Goal: Task Accomplishment & Management: Complete application form

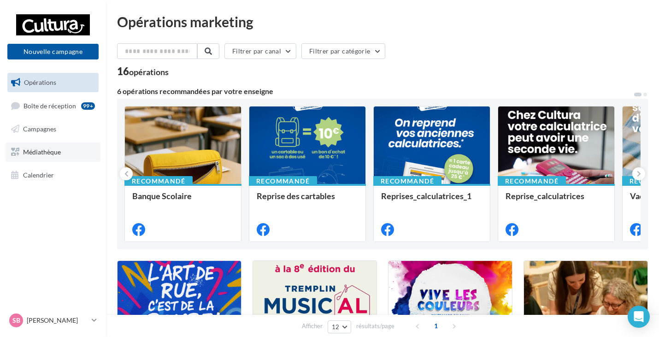
click at [53, 145] on link "Médiathèque" at bounding box center [53, 151] width 95 height 19
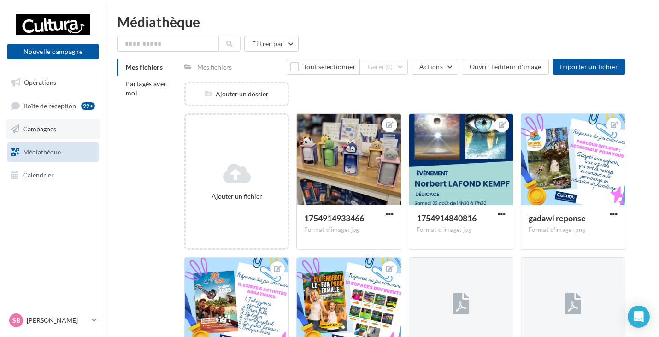
click at [55, 125] on span "Campagnes" at bounding box center [39, 129] width 33 height 8
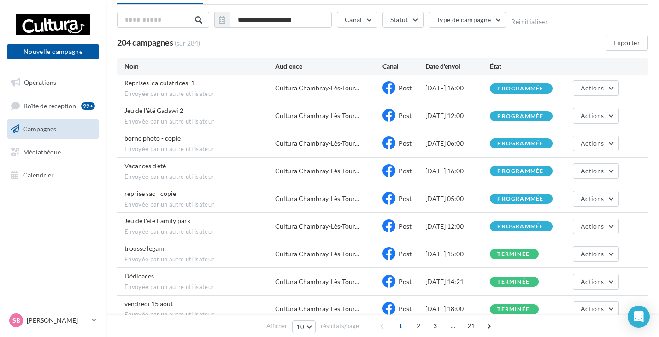
scroll to position [92, 0]
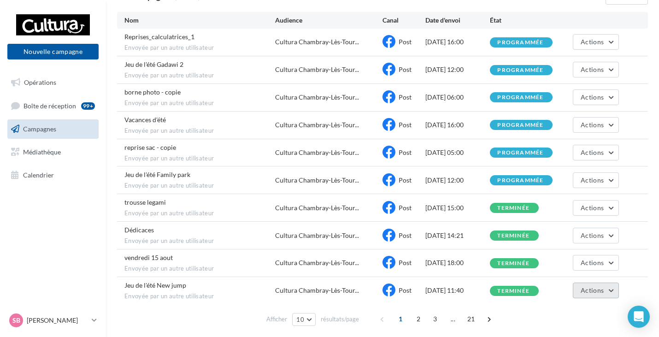
click at [605, 292] on button "Actions" at bounding box center [595, 290] width 46 height 16
click at [414, 285] on div "Post" at bounding box center [403, 290] width 43 height 14
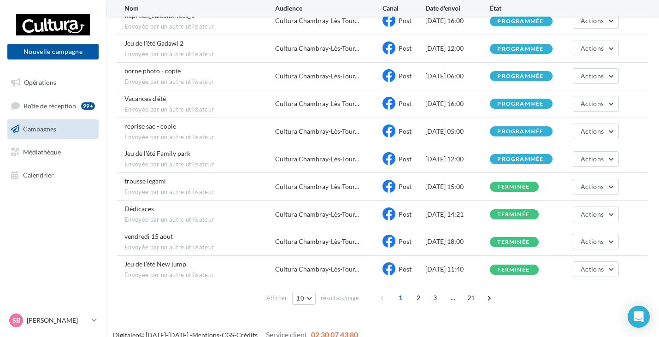
scroll to position [125, 0]
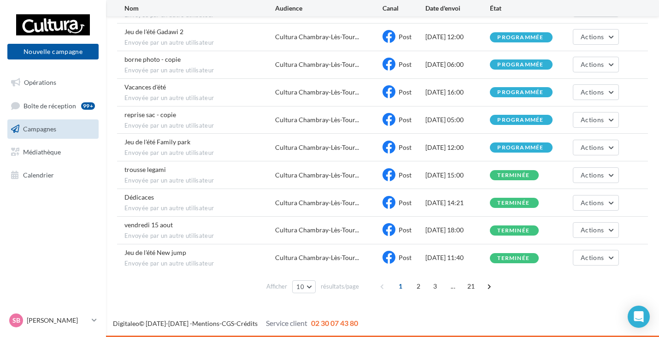
click at [436, 259] on div "[DATE] 11:40" at bounding box center [457, 257] width 64 height 9
click at [607, 259] on button "Actions" at bounding box center [595, 258] width 46 height 16
click at [396, 257] on div "Post" at bounding box center [403, 258] width 43 height 14
click at [599, 262] on button "Actions" at bounding box center [595, 258] width 46 height 16
click at [466, 251] on div "Jeu de l'été New jump Envoyée par un autre utilisateur Cultura Chambray-Lès-Tou…" at bounding box center [382, 257] width 530 height 27
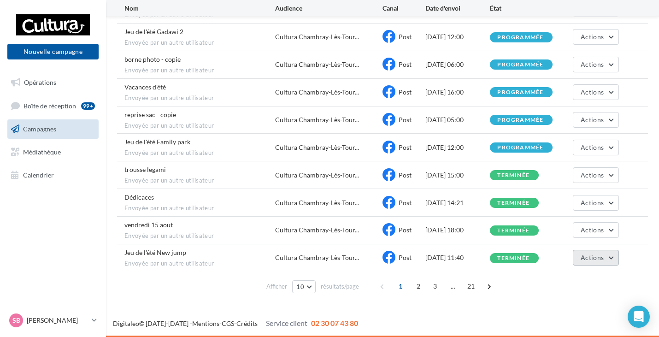
click at [604, 258] on button "Actions" at bounding box center [595, 258] width 46 height 16
click at [564, 278] on button "Voir les résultats" at bounding box center [572, 279] width 92 height 24
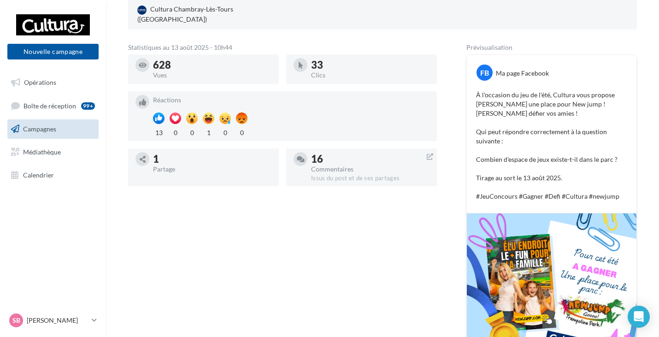
scroll to position [207, 0]
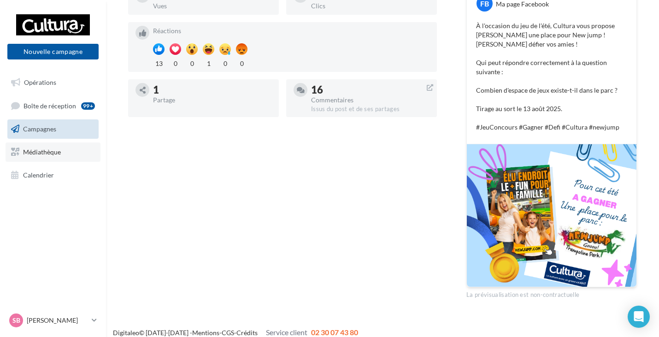
click at [38, 150] on span "Médiathèque" at bounding box center [42, 152] width 38 height 8
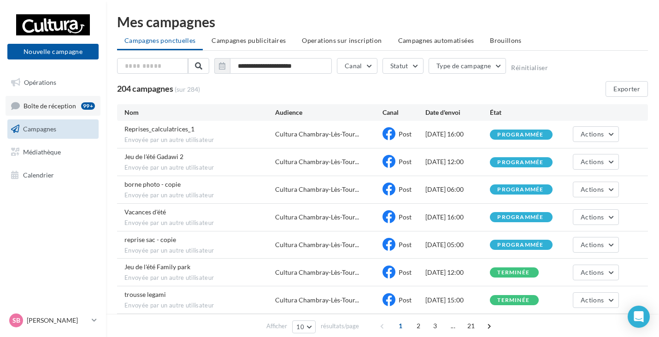
click at [71, 111] on link "Boîte de réception 99+" at bounding box center [53, 106] width 95 height 20
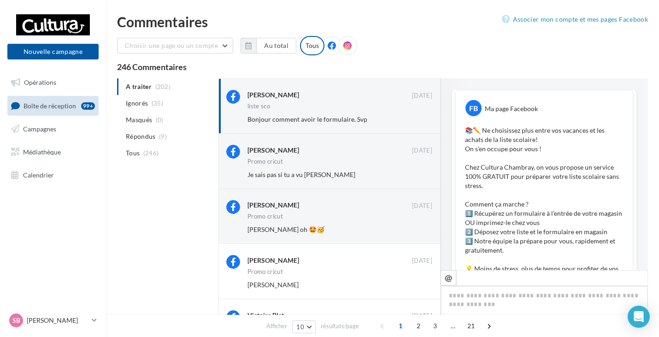
scroll to position [356, 0]
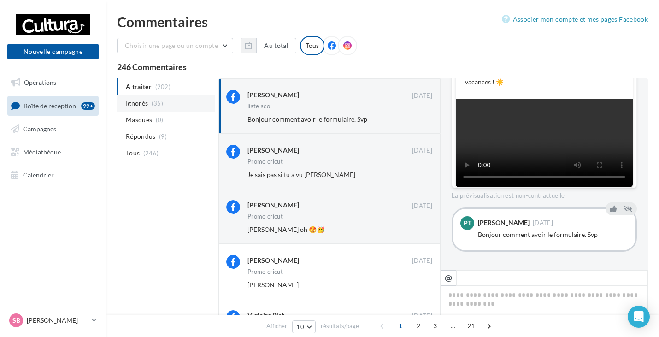
click at [141, 100] on span "Ignorés" at bounding box center [137, 103] width 22 height 9
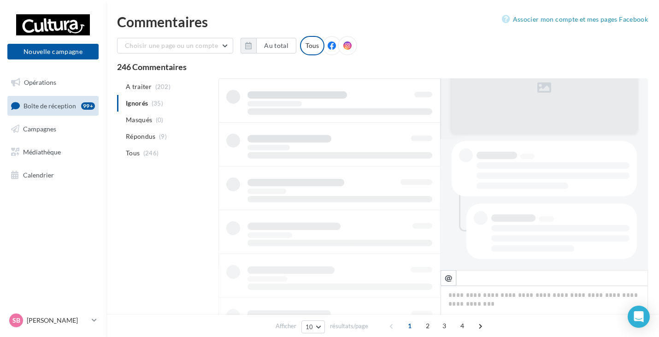
scroll to position [131, 0]
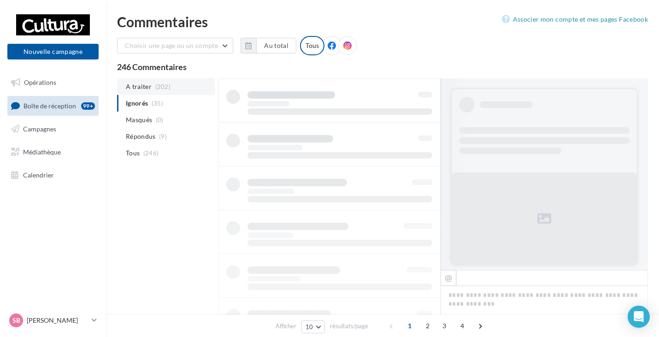
click at [143, 90] on span "A traiter" at bounding box center [139, 86] width 26 height 9
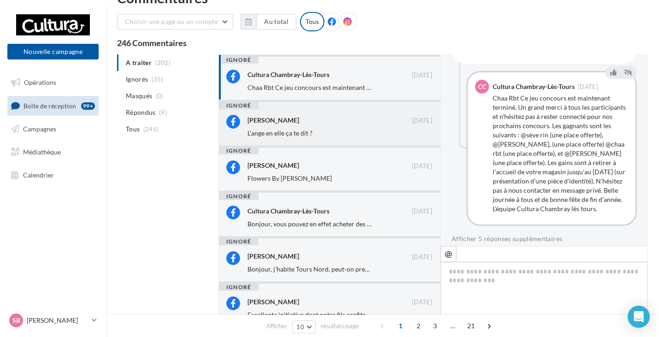
scroll to position [46, 0]
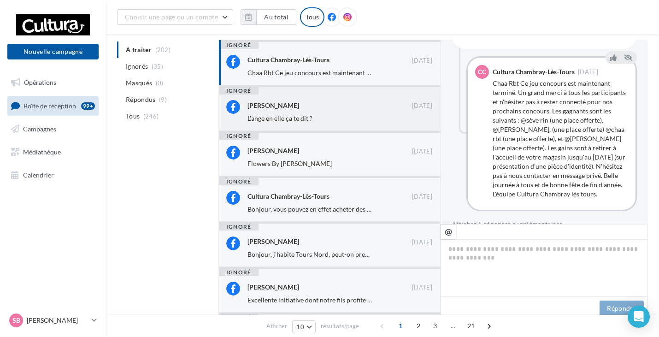
click at [323, 115] on div "L'ange en elle ça te dit ?" at bounding box center [309, 118] width 125 height 9
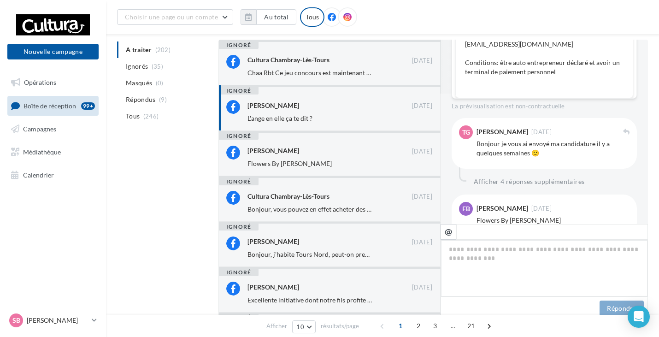
scroll to position [0, 0]
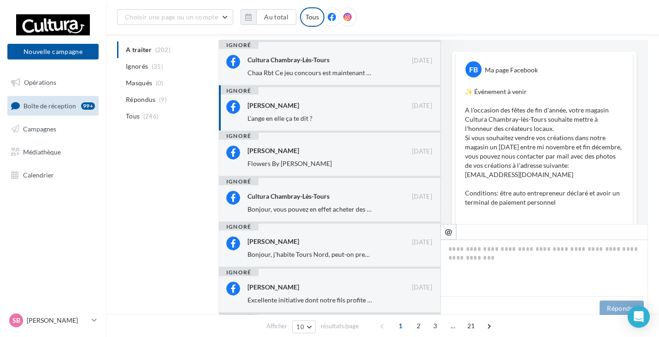
click at [169, 55] on ul "A traiter (202) Ignorés (35) Masqués (0) Répondus (9) Tous (246)" at bounding box center [166, 82] width 98 height 83
click at [147, 51] on ul "A traiter (202) Ignorés (35) Masqués (0) Répondus (9) Tous (246)" at bounding box center [166, 82] width 98 height 83
click at [141, 72] on li "Ignorés (35)" at bounding box center [166, 66] width 98 height 17
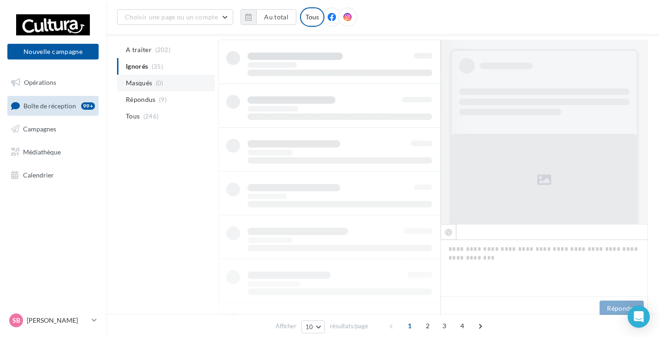
click at [151, 88] on li "Masqués (0)" at bounding box center [166, 83] width 98 height 17
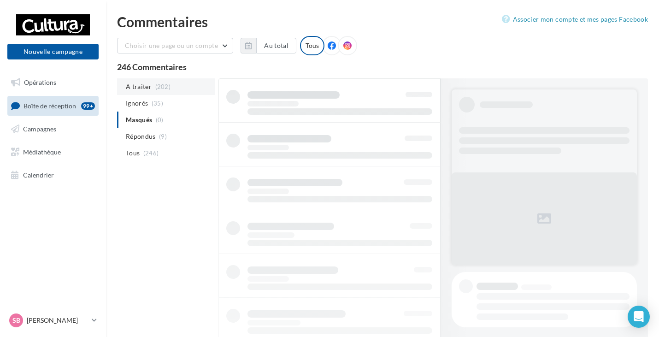
click at [156, 85] on span "(202)" at bounding box center [163, 86] width 16 height 7
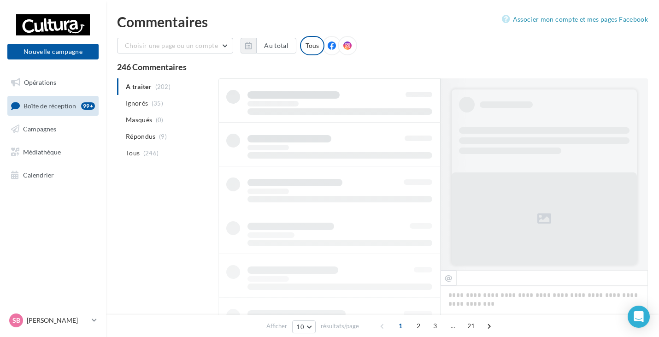
scroll to position [0, 0]
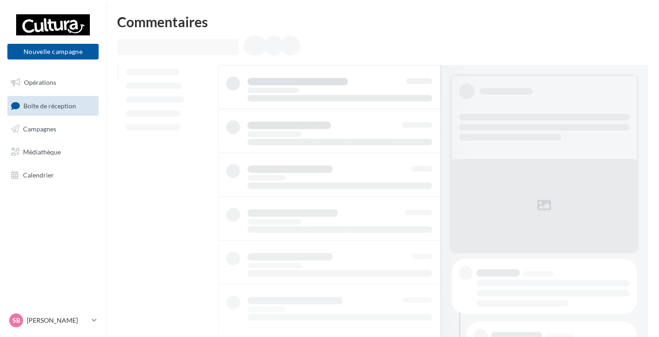
scroll to position [0, 0]
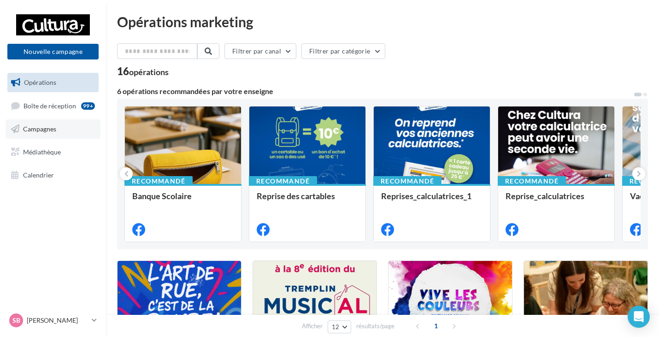
click at [41, 131] on span "Campagnes" at bounding box center [39, 129] width 33 height 8
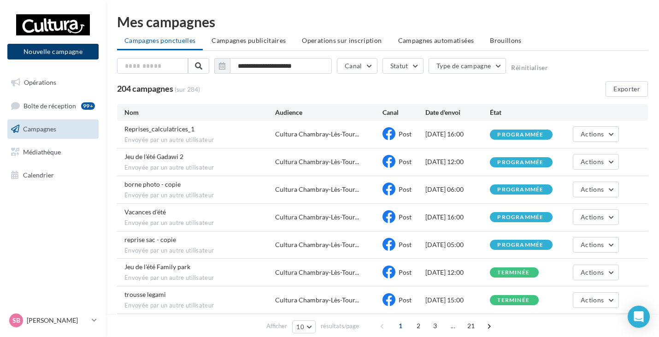
click at [72, 49] on button "Nouvelle campagne" at bounding box center [52, 52] width 91 height 16
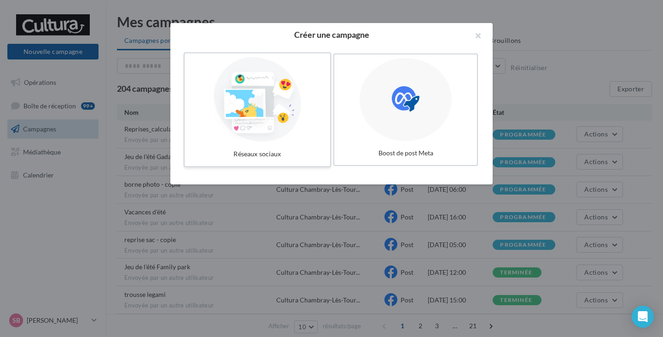
click at [250, 105] on div at bounding box center [257, 99] width 138 height 85
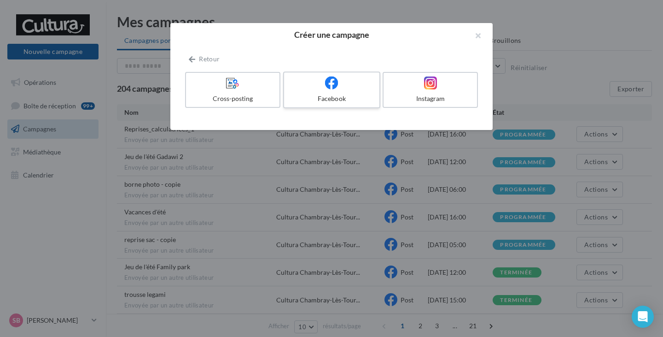
click at [356, 93] on label "Facebook" at bounding box center [331, 89] width 97 height 37
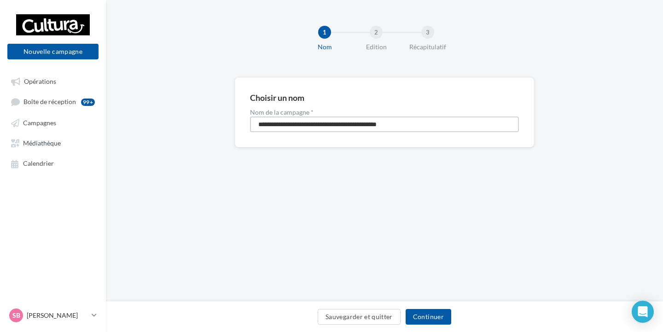
drag, startPoint x: 358, startPoint y: 127, endPoint x: 166, endPoint y: 107, distance: 193.0
click at [166, 107] on div "**********" at bounding box center [384, 126] width 557 height 99
type input "**********"
click at [441, 314] on button "Continuer" at bounding box center [429, 317] width 46 height 16
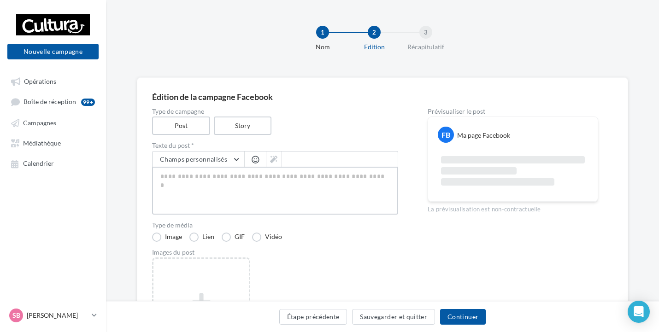
click at [222, 176] on textarea at bounding box center [275, 191] width 246 height 48
click at [186, 130] on label "Post" at bounding box center [181, 126] width 59 height 19
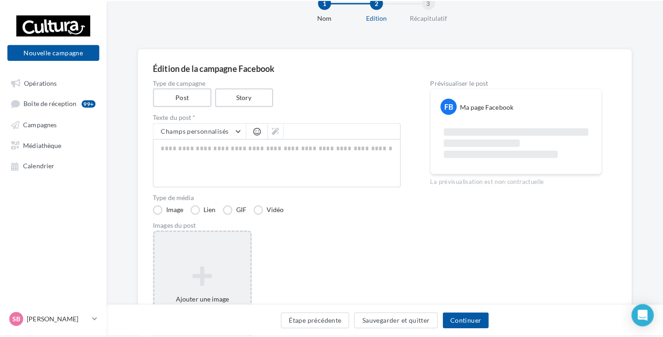
scroll to position [46, 0]
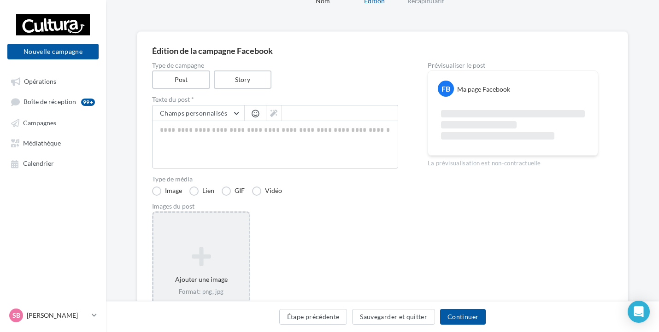
click at [178, 237] on div "Ajouter une image Format: png, jpg" at bounding box center [201, 271] width 98 height 120
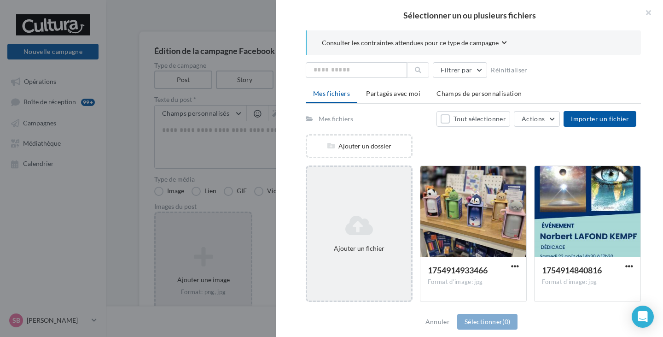
click at [339, 227] on icon at bounding box center [359, 225] width 97 height 22
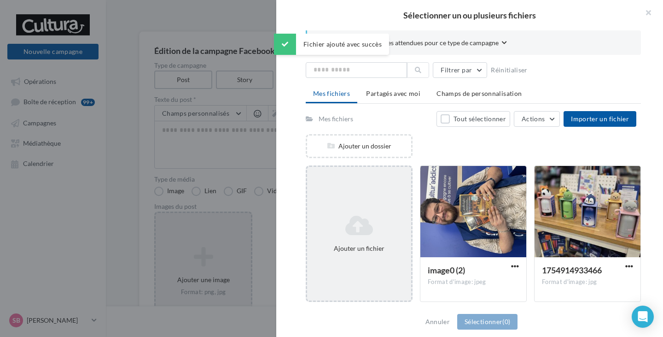
click at [366, 234] on icon at bounding box center [359, 225] width 97 height 22
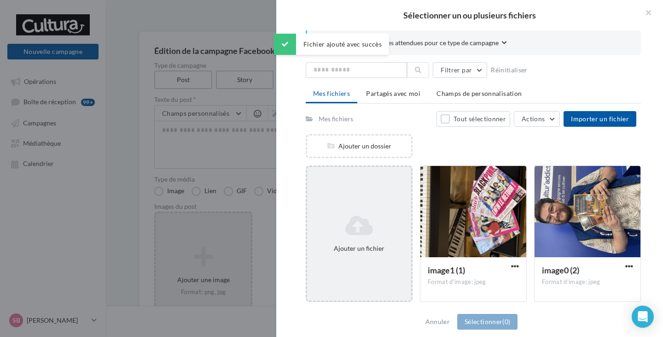
click at [363, 233] on icon at bounding box center [359, 225] width 97 height 22
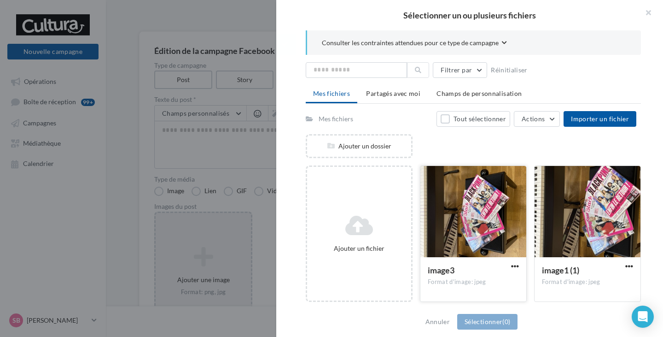
click at [512, 213] on div at bounding box center [473, 212] width 106 height 92
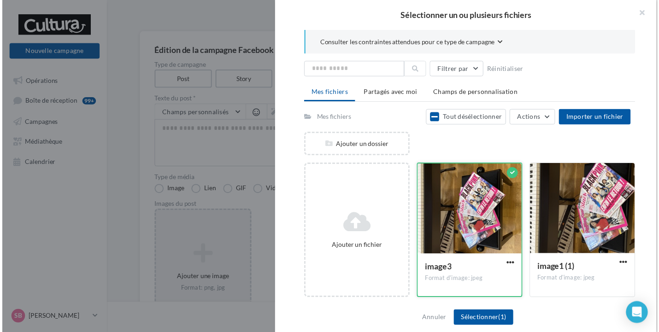
scroll to position [0, 0]
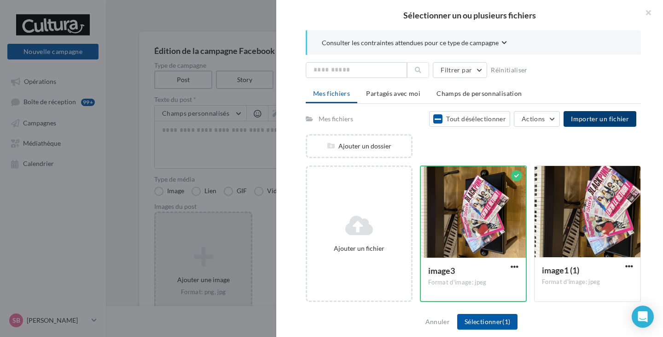
click at [612, 116] on span "Importer un fichier" at bounding box center [600, 119] width 58 height 8
click at [495, 317] on button "Sélectionner (1)" at bounding box center [487, 322] width 60 height 16
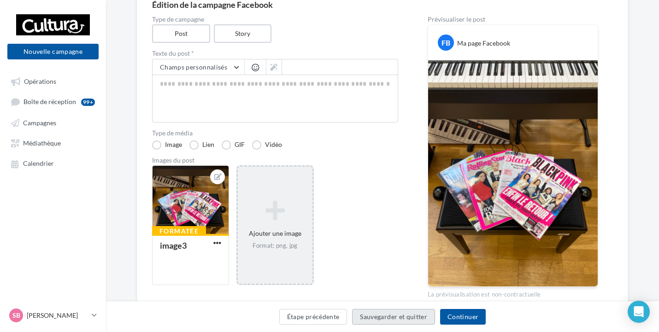
click at [410, 321] on button "Sauvegarder et quitter" at bounding box center [393, 317] width 83 height 16
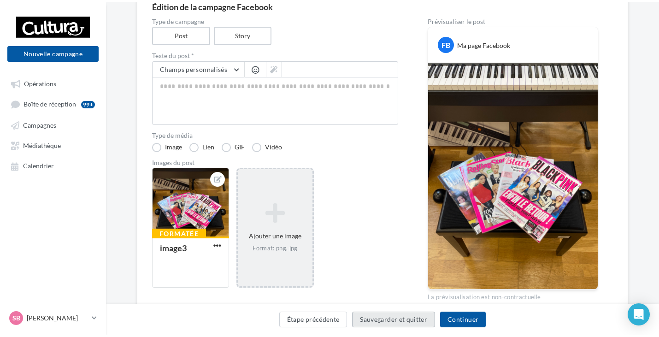
scroll to position [15, 0]
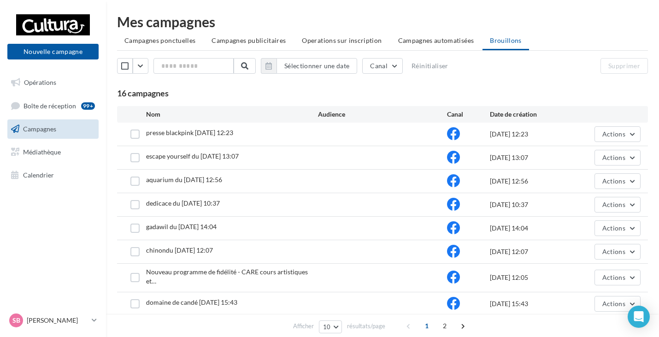
click at [51, 125] on span "Campagnes" at bounding box center [39, 129] width 33 height 8
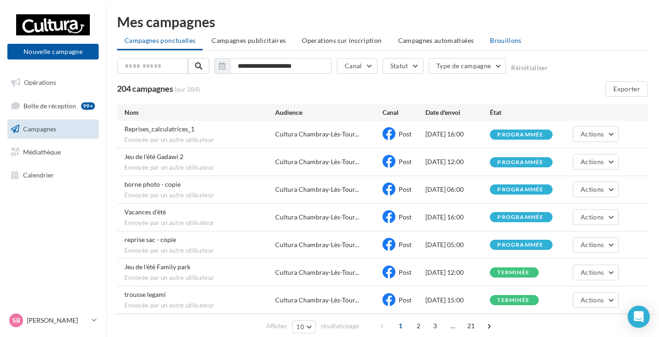
click at [501, 47] on li "Brouillons" at bounding box center [505, 40] width 47 height 17
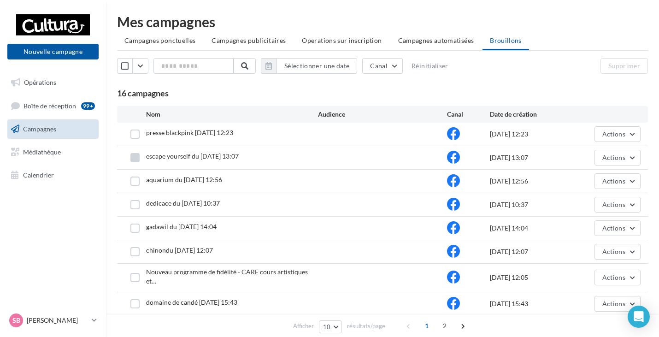
click at [131, 158] on label at bounding box center [134, 157] width 9 height 9
click at [525, 163] on div "escape yourself du [DATE] 13:07 [DATE] 13:07 Actions" at bounding box center [382, 158] width 516 height 16
click at [630, 152] on button "Actions" at bounding box center [617, 158] width 46 height 16
click at [293, 177] on div "aquarium du [DATE] 12:56" at bounding box center [232, 181] width 172 height 12
